Goal: Find specific page/section: Find specific page/section

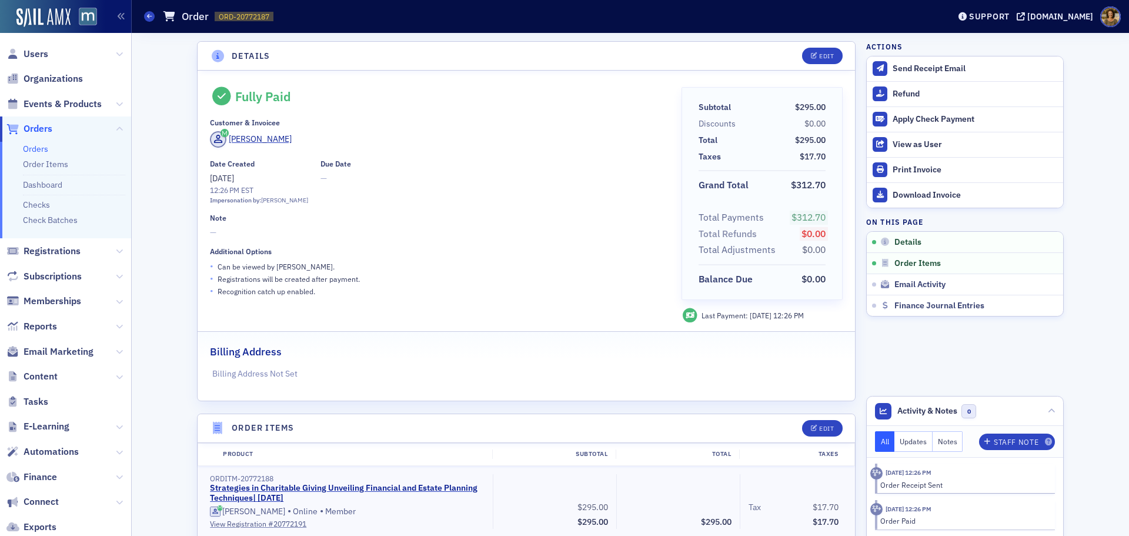
scroll to position [59, 0]
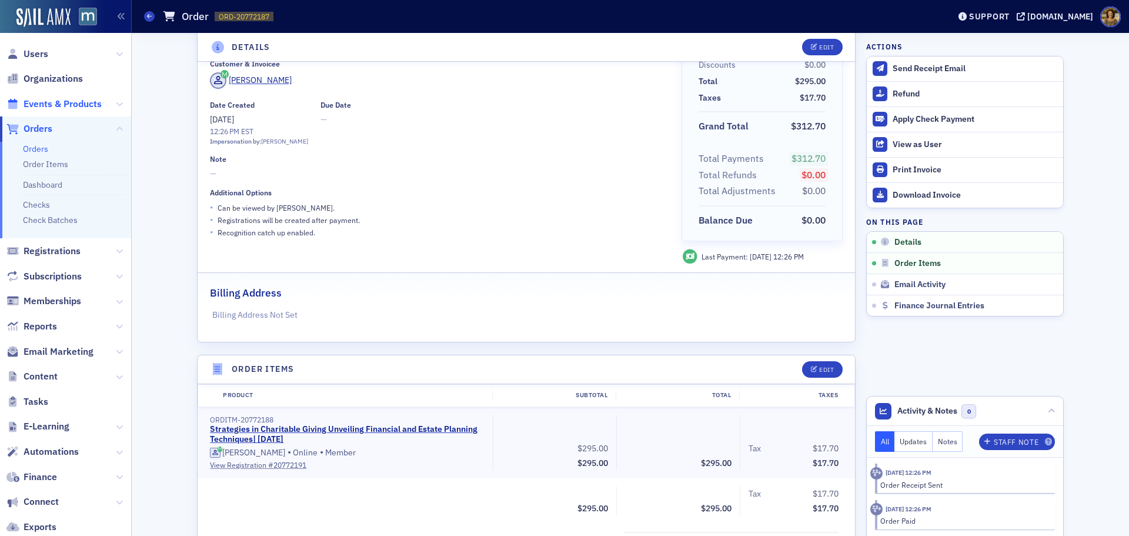
click at [66, 98] on span "Events & Products" at bounding box center [63, 104] width 78 height 13
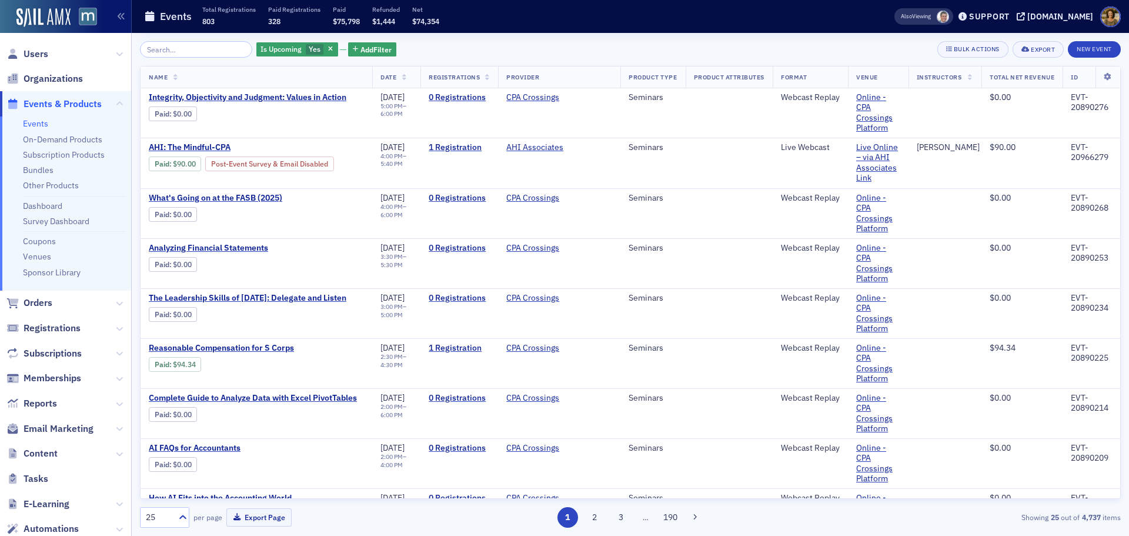
drag, startPoint x: 34, startPoint y: 126, endPoint x: 84, endPoint y: 107, distance: 53.4
click at [35, 126] on link "Events" at bounding box center [35, 123] width 25 height 11
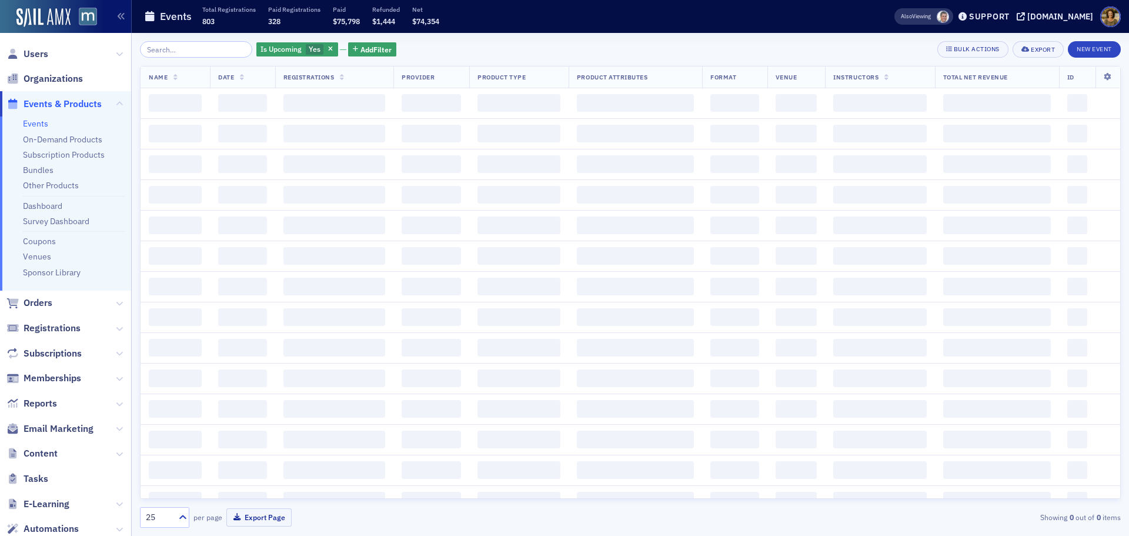
click at [175, 49] on input "search" at bounding box center [196, 49] width 112 height 16
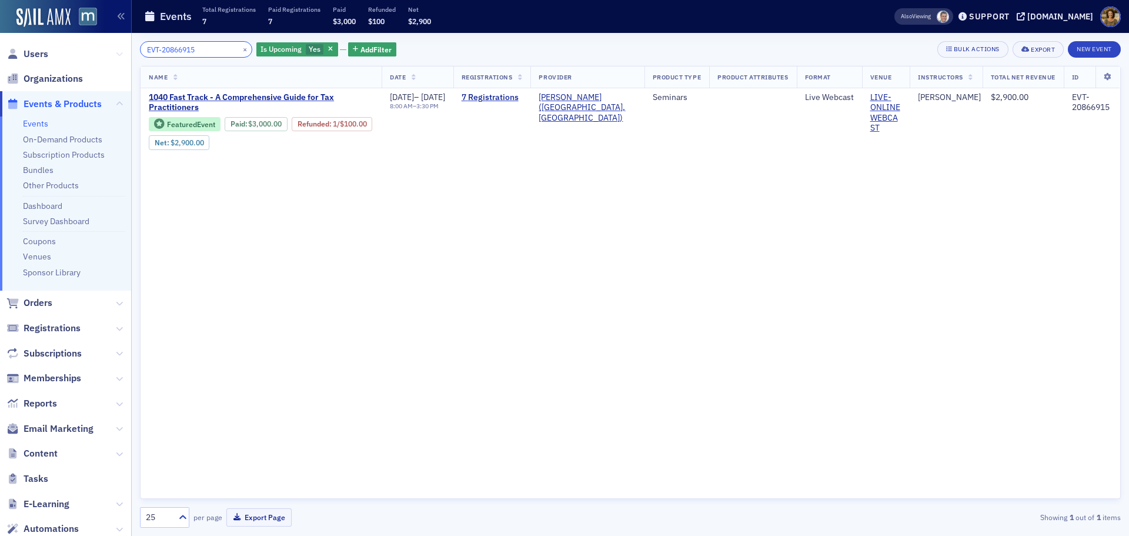
drag, startPoint x: 207, startPoint y: 51, endPoint x: 106, endPoint y: 51, distance: 100.6
click at [106, 51] on div "Users Organizations Events & Products Events On-Demand Products Subscription Pr…" at bounding box center [564, 268] width 1129 height 536
paste input "1099283"
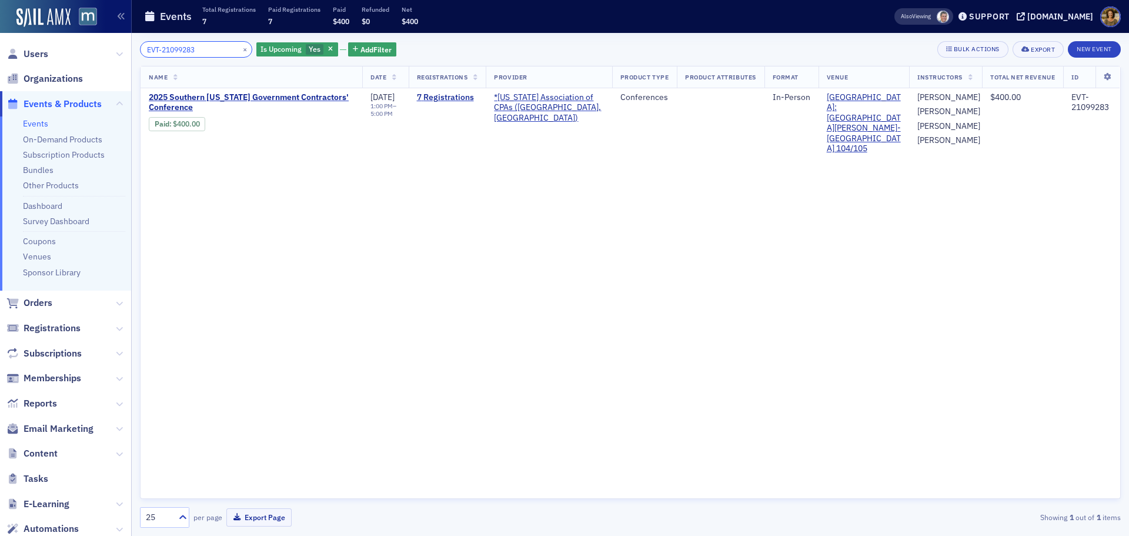
drag, startPoint x: 209, startPoint y: 52, endPoint x: 131, endPoint y: 55, distance: 78.9
click at [131, 55] on div "Users Organizations Events & Products Events On-Demand Products Subscription Pr…" at bounding box center [564, 268] width 1129 height 536
paste input "0841431"
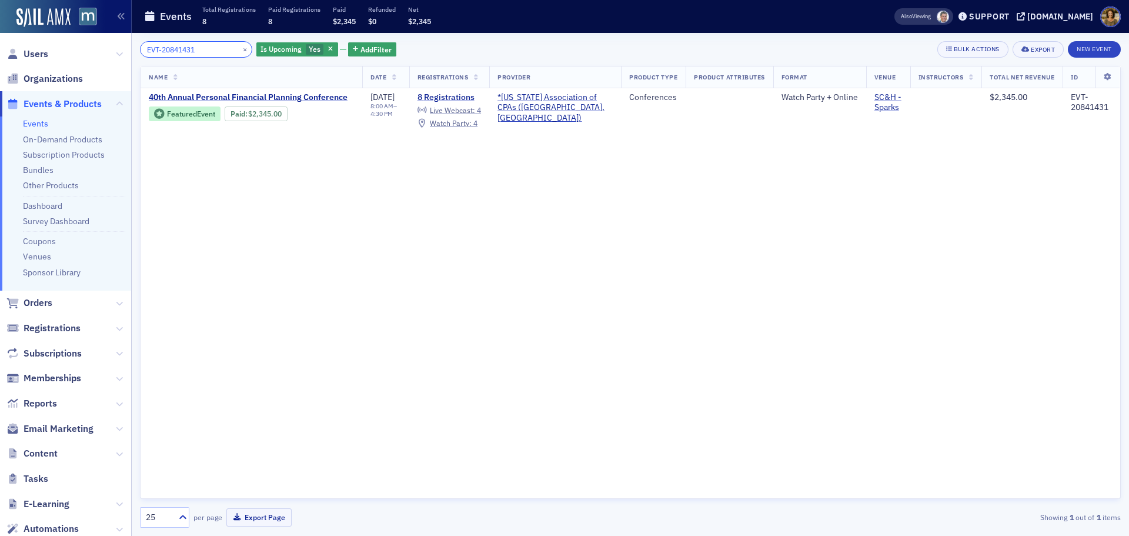
drag, startPoint x: 219, startPoint y: 47, endPoint x: 84, endPoint y: 52, distance: 135.4
click at [84, 52] on div "Users Organizations Events & Products Events On-Demand Products Subscription Pr…" at bounding box center [564, 268] width 1129 height 536
paste input "96002"
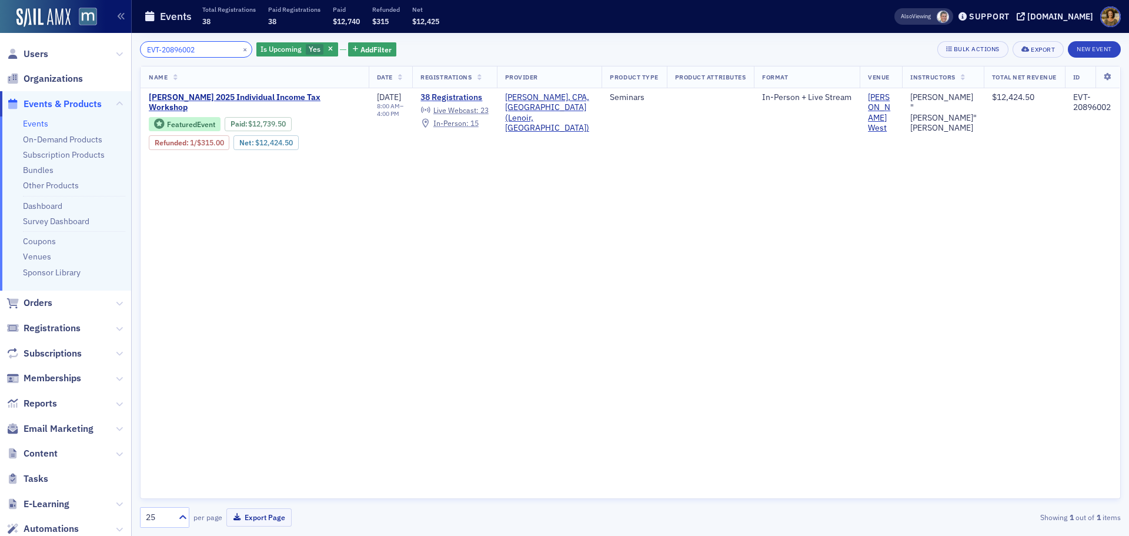
drag, startPoint x: 198, startPoint y: 48, endPoint x: 96, endPoint y: 51, distance: 101.8
click at [96, 51] on div "Users Organizations Events & Products Events On-Demand Products Subscription Pr…" at bounding box center [564, 268] width 1129 height 536
paste input "9"
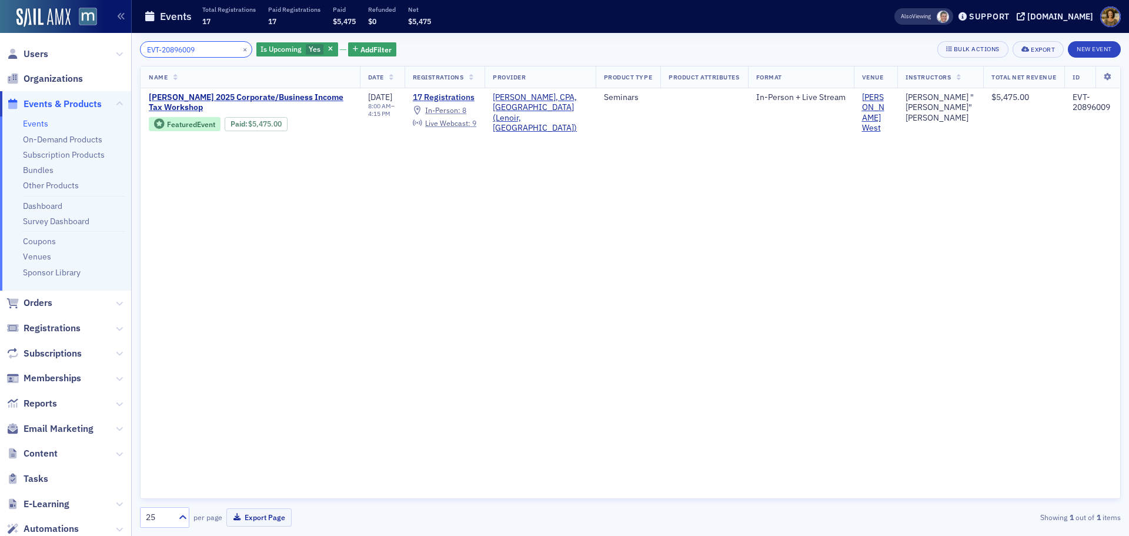
type input "EVT-20896009"
